Goal: Task Accomplishment & Management: Manage account settings

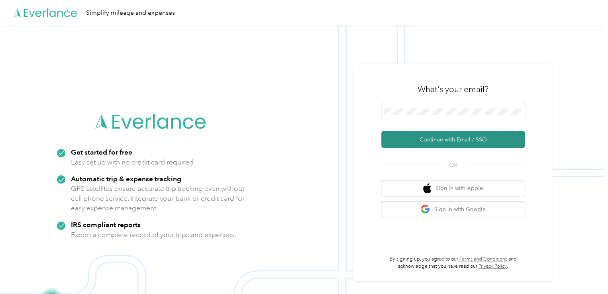
click at [430, 141] on button "Continue with Email / SSO" at bounding box center [452, 139] width 143 height 17
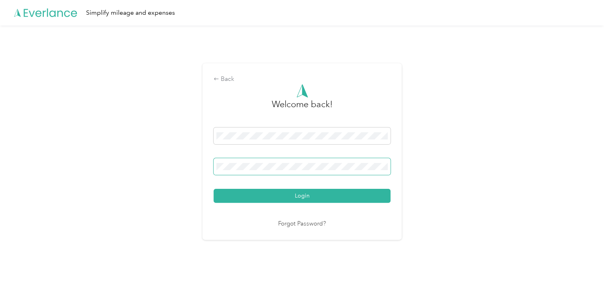
click at [214, 189] on button "Login" at bounding box center [302, 196] width 177 height 14
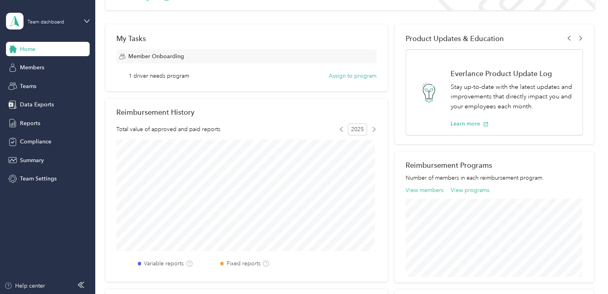
scroll to position [120, 0]
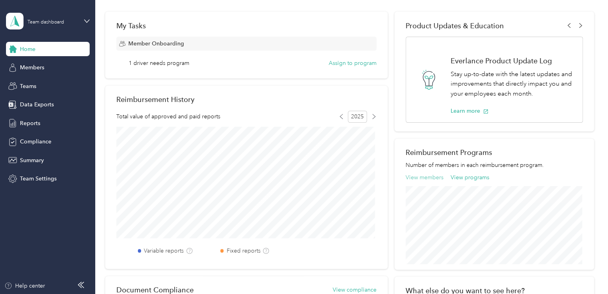
click at [416, 178] on button "View members" at bounding box center [425, 177] width 38 height 8
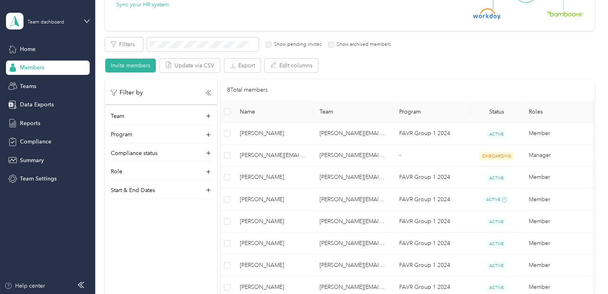
scroll to position [113, 0]
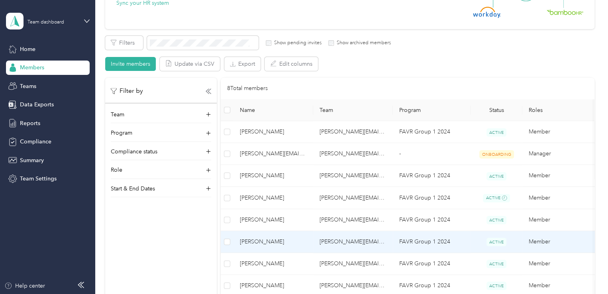
click at [330, 240] on td "[PERSON_NAME][EMAIL_ADDRESS][DOMAIN_NAME]" at bounding box center [353, 242] width 80 height 22
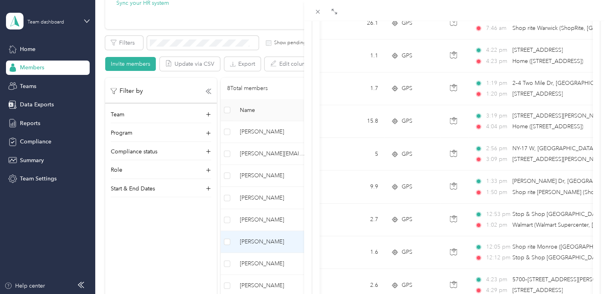
scroll to position [123, 0]
click at [316, 12] on icon at bounding box center [317, 11] width 7 height 7
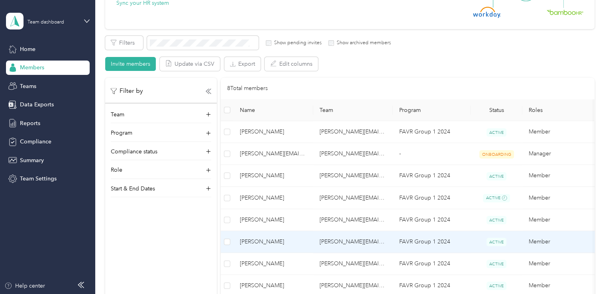
scroll to position [108, 0]
click at [324, 241] on td "[PERSON_NAME][EMAIL_ADDRESS][DOMAIN_NAME]" at bounding box center [353, 242] width 80 height 22
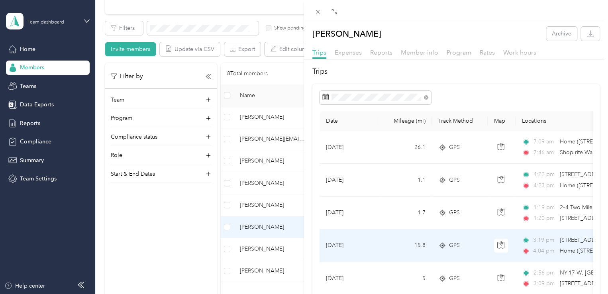
scroll to position [129, 0]
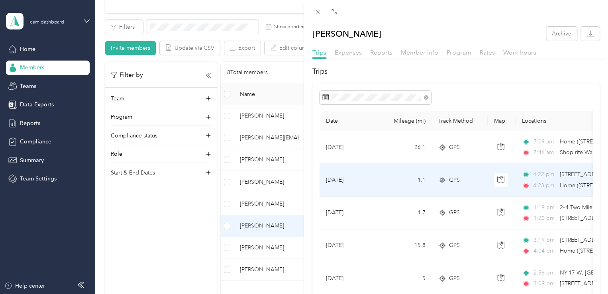
drag, startPoint x: 501, startPoint y: 196, endPoint x: 484, endPoint y: 226, distance: 34.7
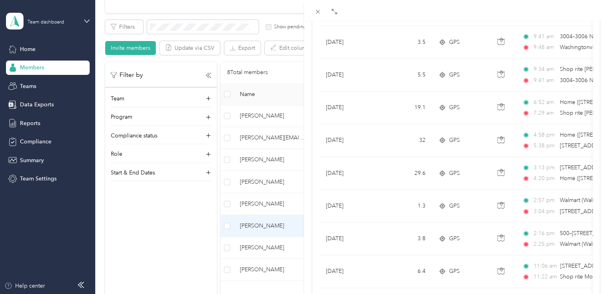
scroll to position [686, 0]
